Goal: Find specific page/section: Find specific page/section

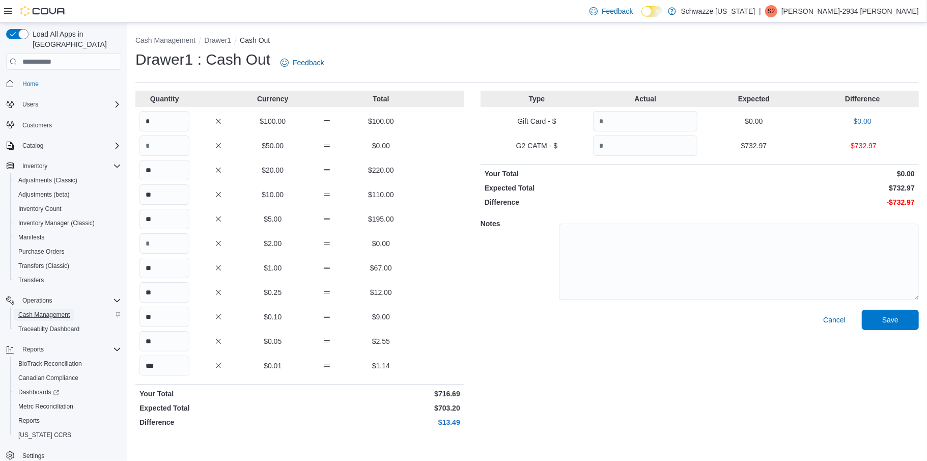
click at [45, 310] on span "Cash Management" at bounding box center [43, 314] width 51 height 8
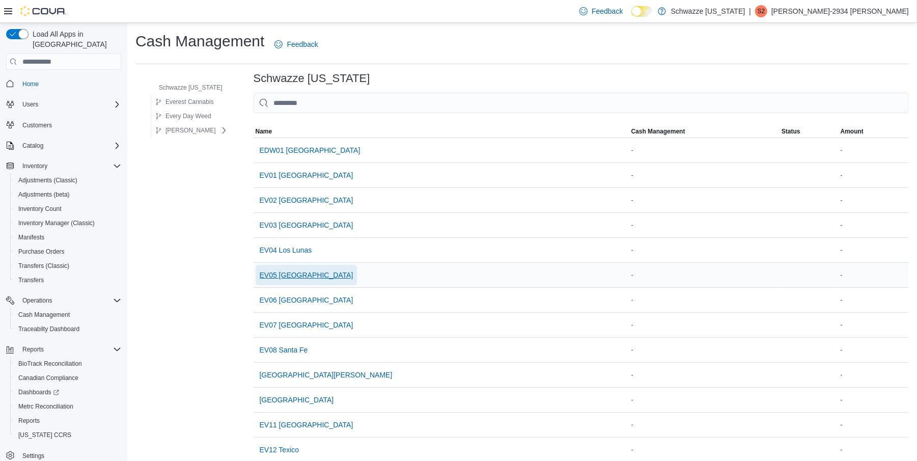
click at [288, 275] on span "EV05 [GEOGRAPHIC_DATA]" at bounding box center [307, 275] width 94 height 10
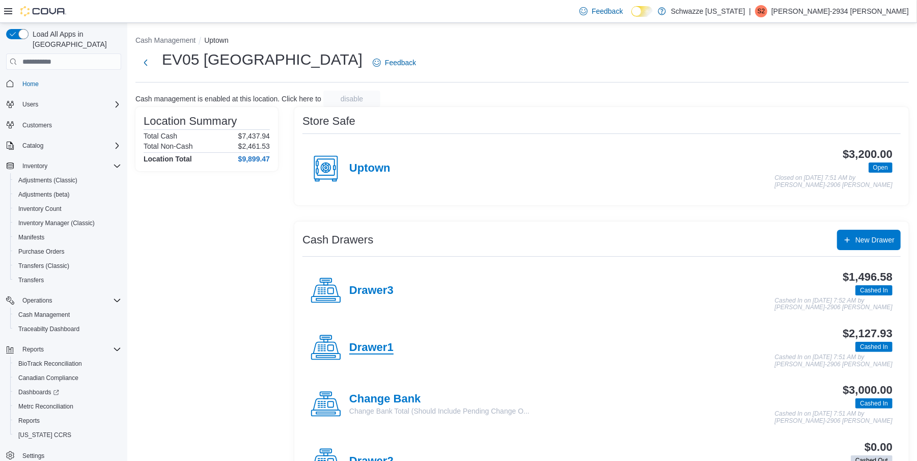
click at [371, 351] on h4 "Drawer1" at bounding box center [371, 347] width 44 height 13
